Goal: Download file/media

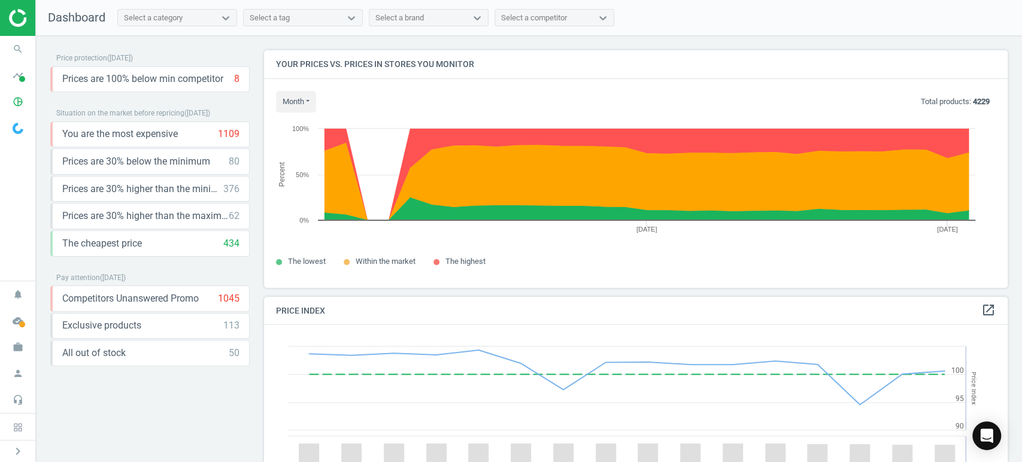
scroll to position [296, 754]
click at [20, 75] on icon "timeline" at bounding box center [18, 75] width 23 height 23
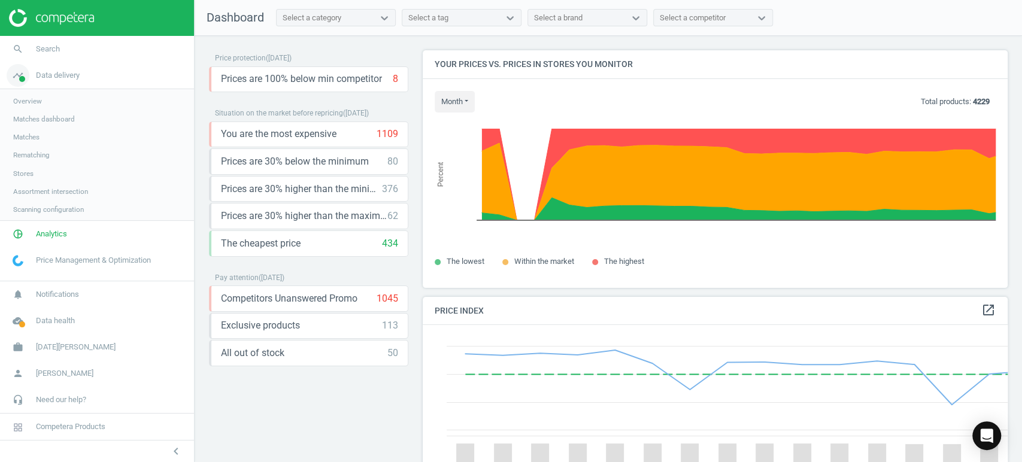
scroll to position [296, 595]
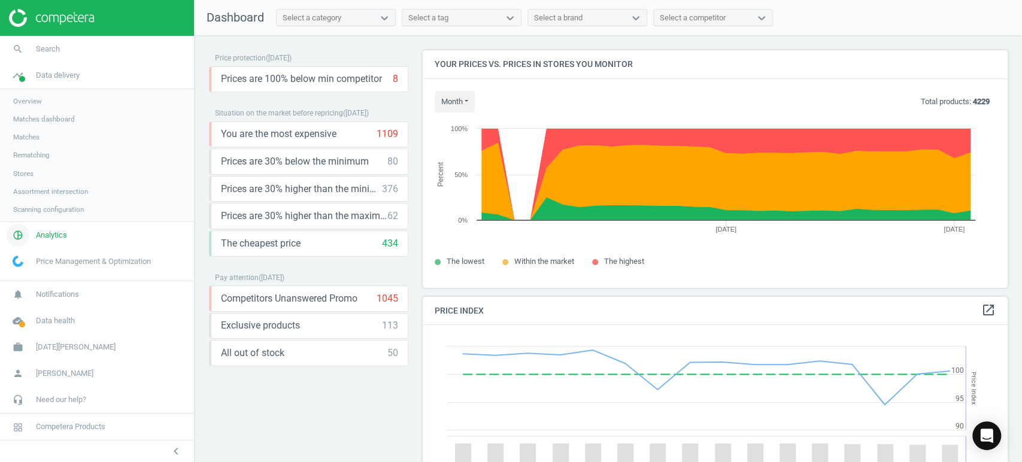
click at [46, 242] on link "pie_chart_outlined Analytics" at bounding box center [97, 235] width 194 height 26
click at [28, 144] on span "Products" at bounding box center [27, 146] width 28 height 10
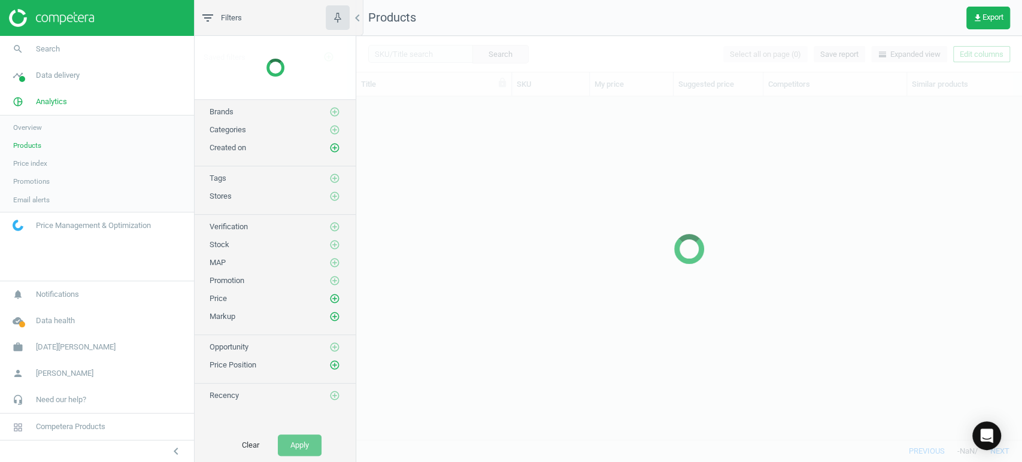
scroll to position [323, 655]
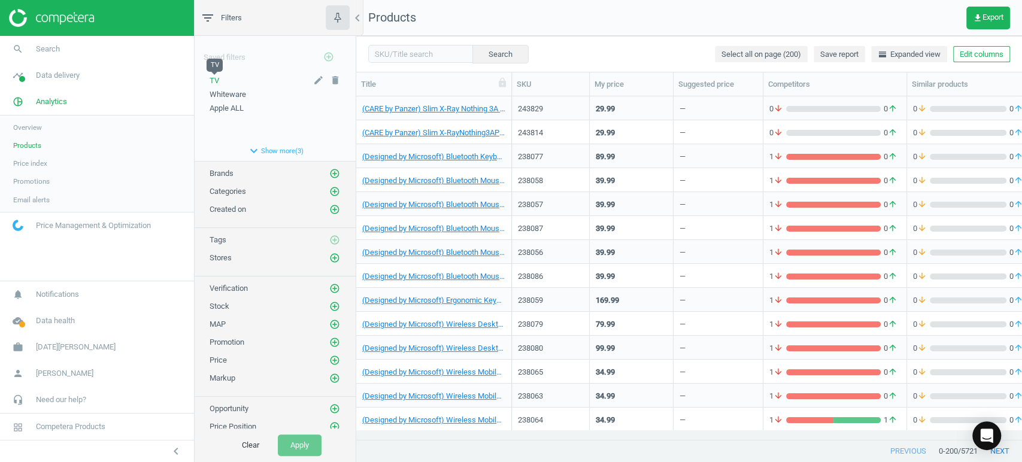
click at [215, 81] on span "TV" at bounding box center [214, 80] width 10 height 9
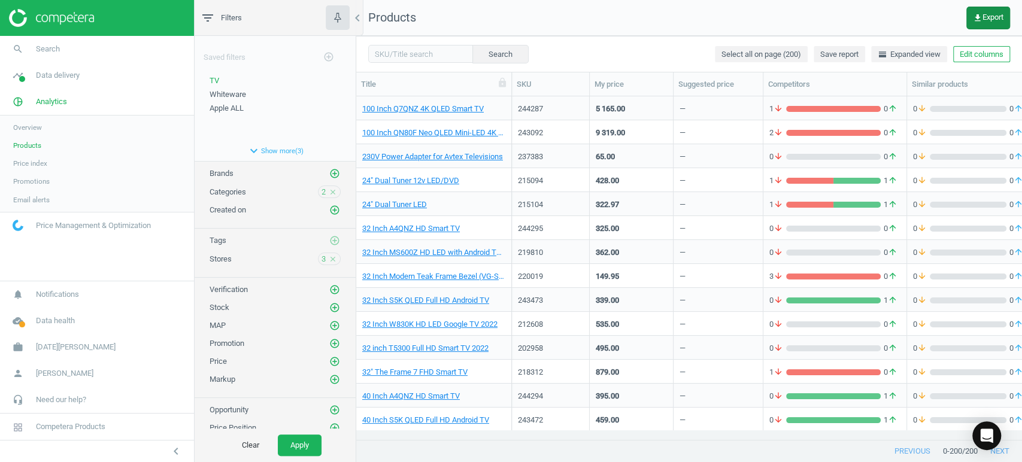
click at [983, 14] on span "get_app Export" at bounding box center [988, 18] width 31 height 10
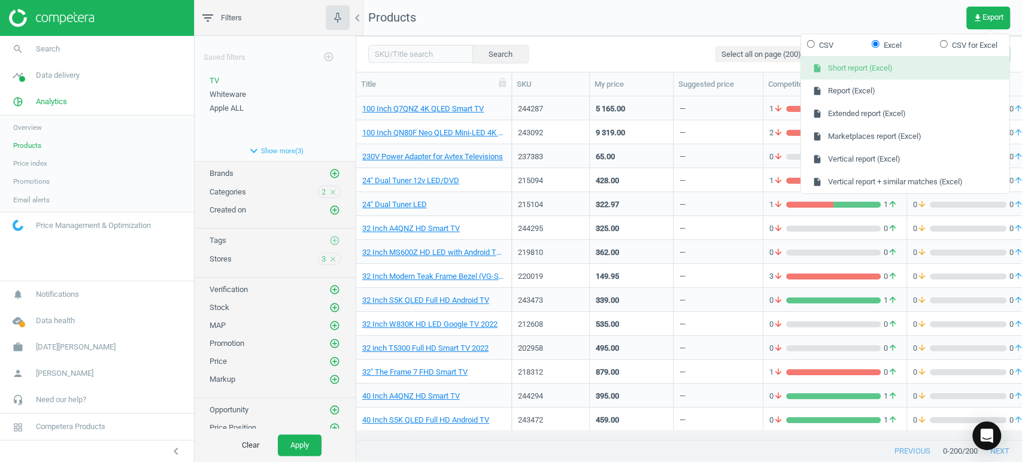
click at [865, 66] on button "insert_drive_file Short report (Excel)" at bounding box center [905, 68] width 208 height 23
